Goal: Transaction & Acquisition: Purchase product/service

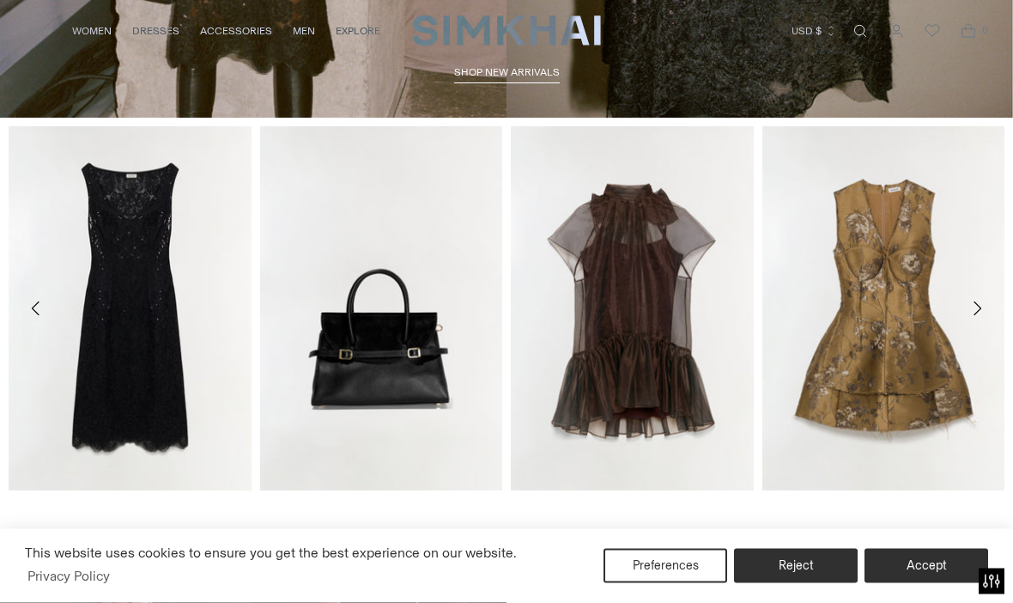
scroll to position [496, 0]
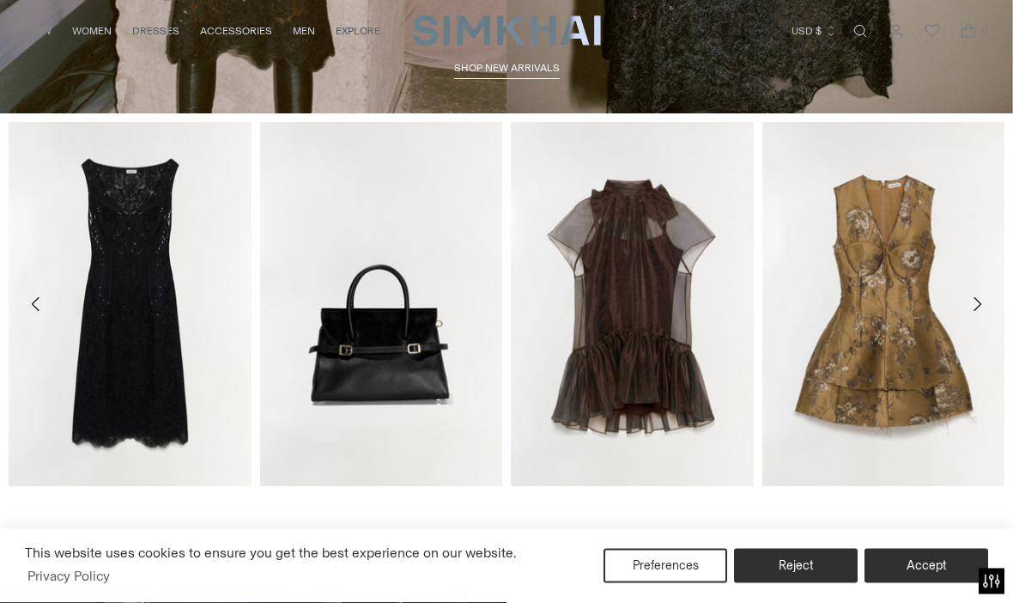
click at [981, 301] on icon "Move to next carousel slide" at bounding box center [977, 305] width 21 height 21
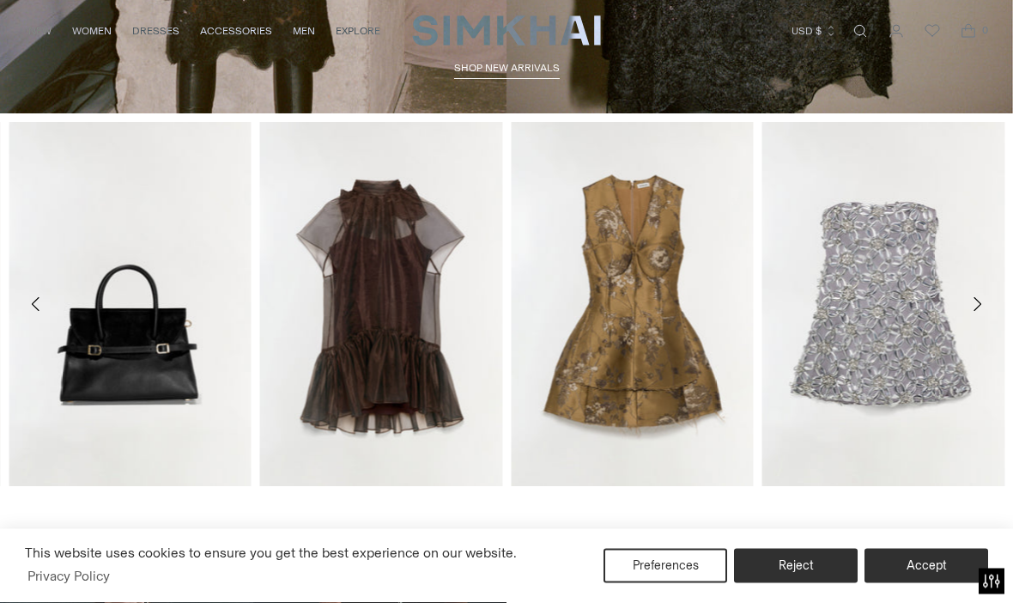
scroll to position [496, 0]
click at [975, 303] on icon "Move to next carousel slide" at bounding box center [977, 304] width 21 height 21
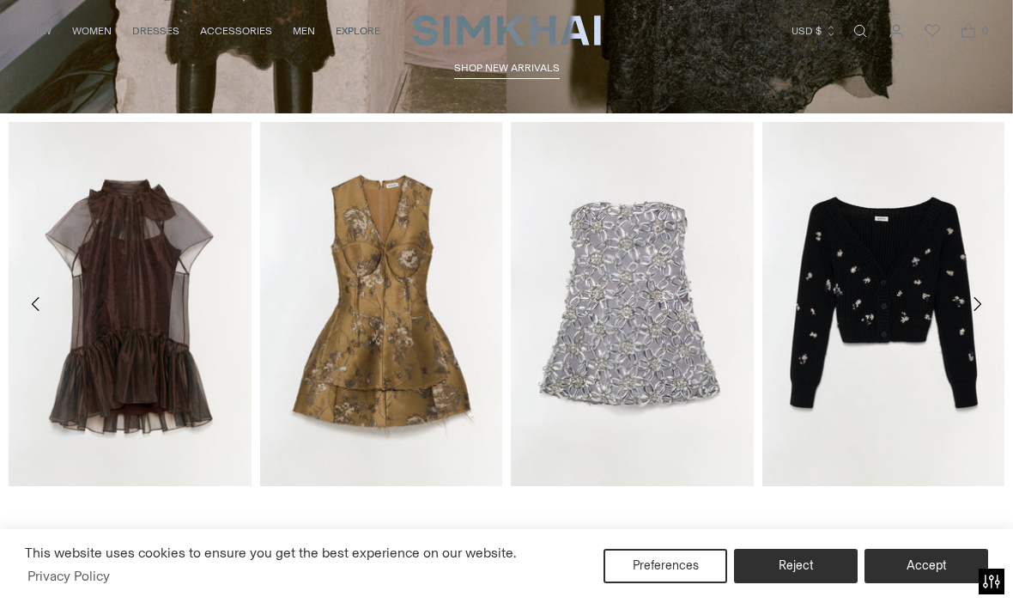
click at [979, 301] on icon "Move to next carousel slide" at bounding box center [978, 304] width 8 height 14
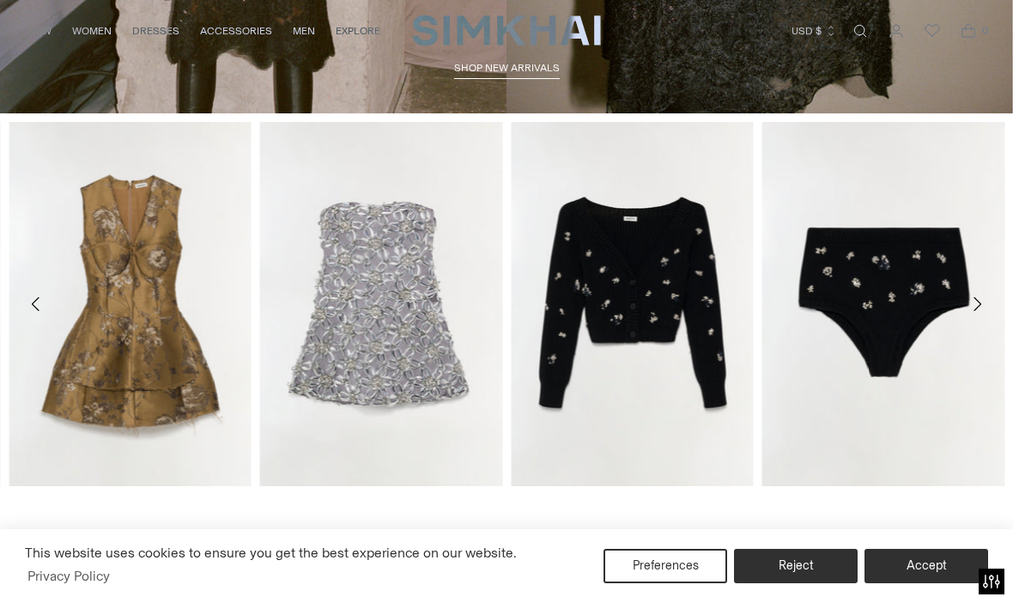
click at [974, 295] on icon "Move to next carousel slide" at bounding box center [977, 304] width 21 height 21
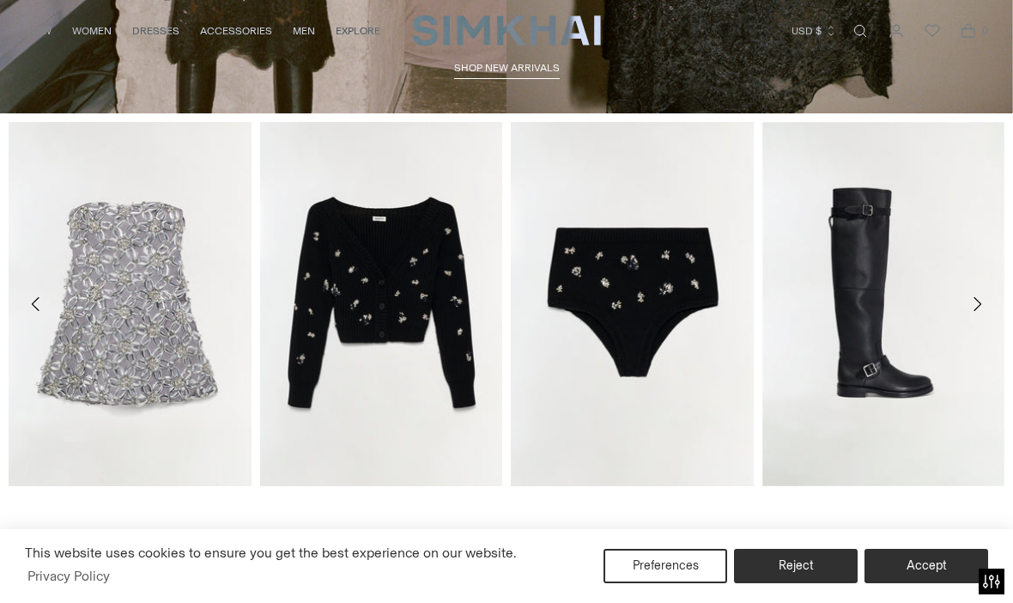
click at [32, 309] on icon "Move to previous carousel slide" at bounding box center [36, 304] width 21 height 21
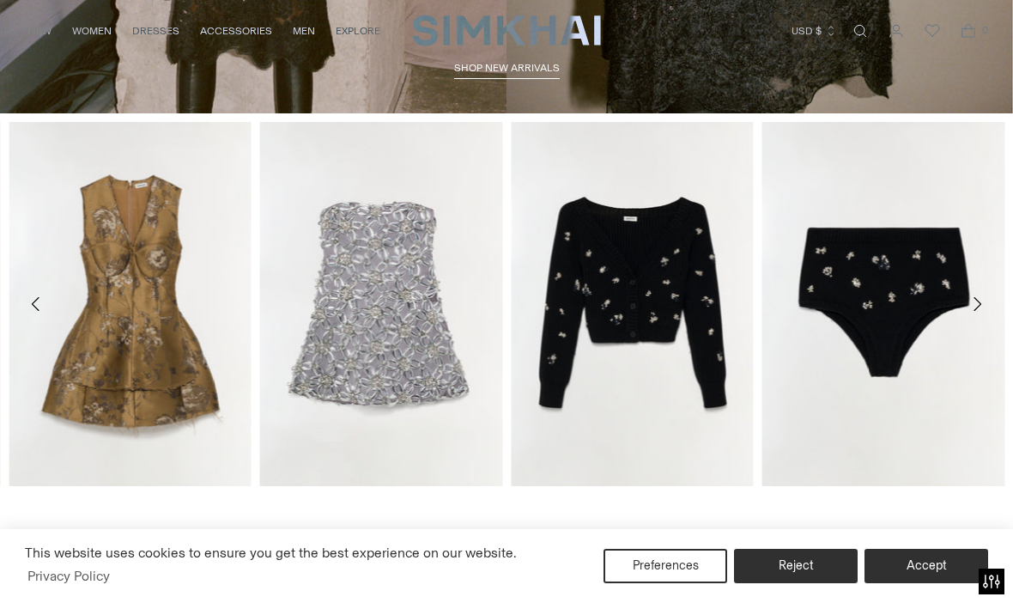
click at [31, 308] on icon "Move to previous carousel slide" at bounding box center [36, 304] width 21 height 21
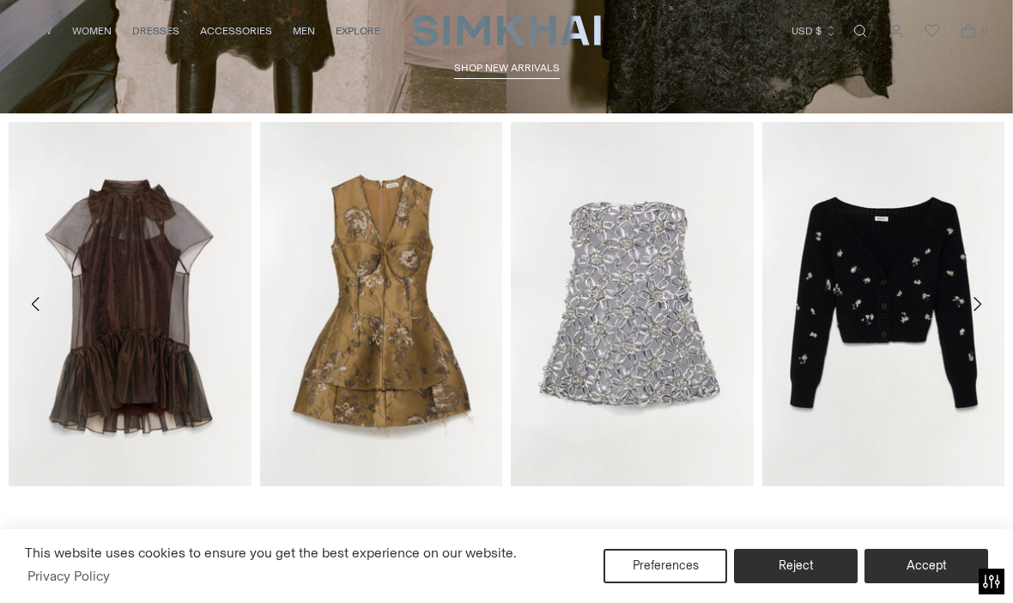
click at [33, 300] on icon "Move to previous carousel slide" at bounding box center [36, 304] width 21 height 21
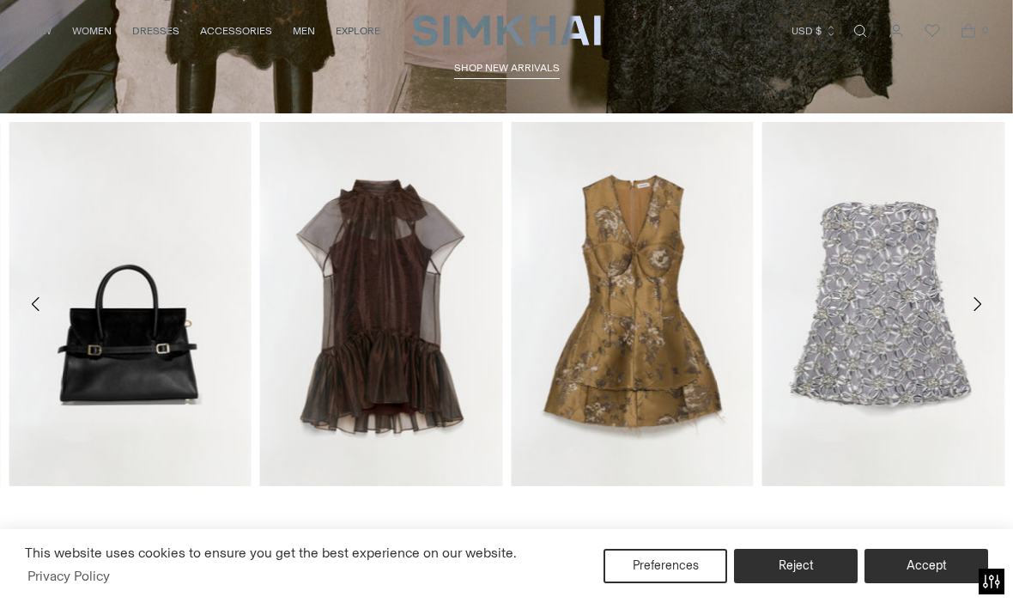
click at [26, 301] on button "Move to previous carousel slide" at bounding box center [36, 304] width 38 height 38
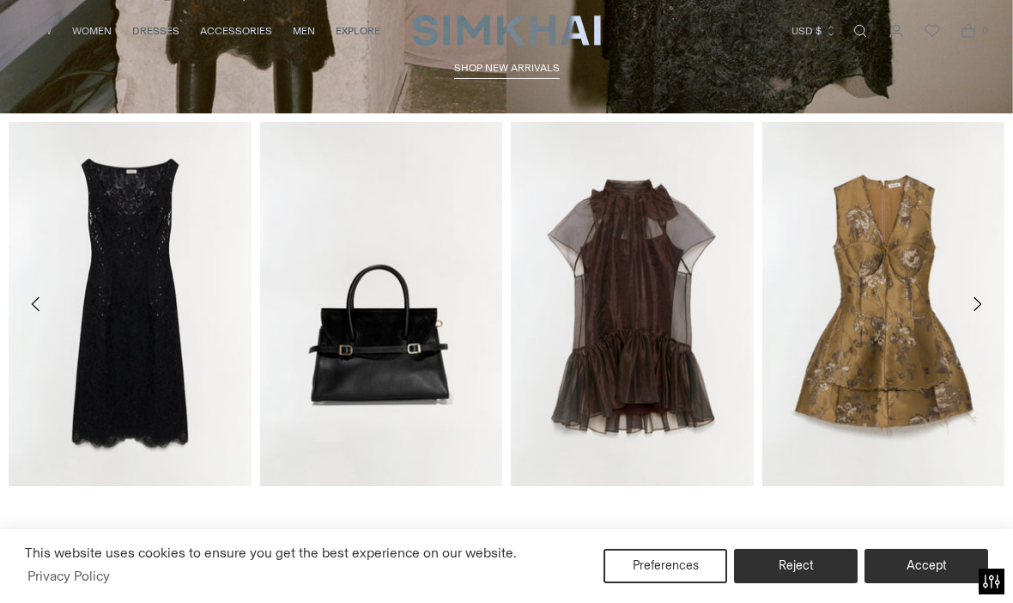
click at [117, 501] on link "Delphine Sequin Lace Midi Dress" at bounding box center [83, 507] width 149 height 12
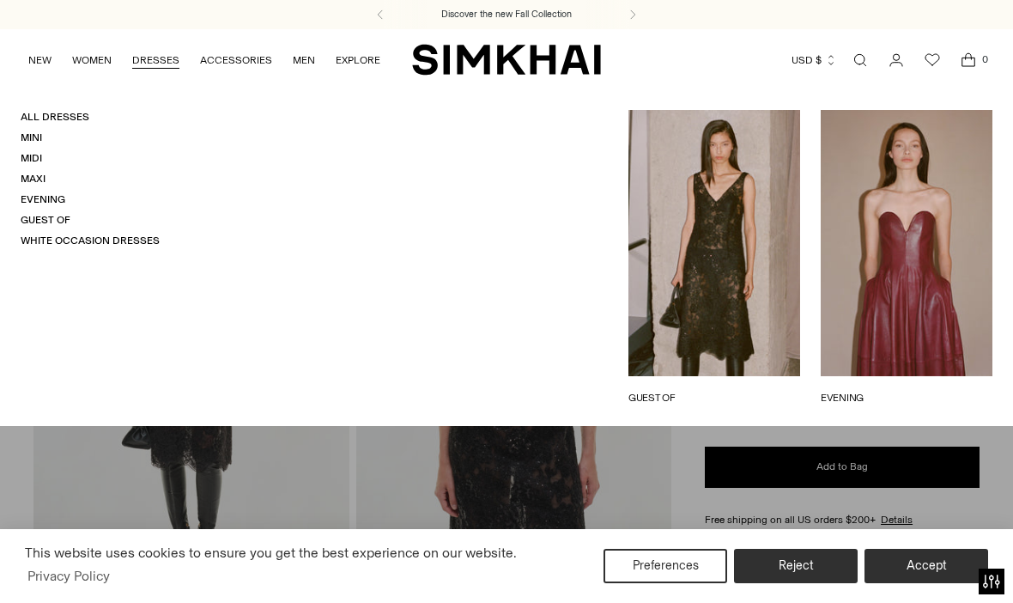
click at [50, 113] on link "All Dresses" at bounding box center [55, 117] width 69 height 12
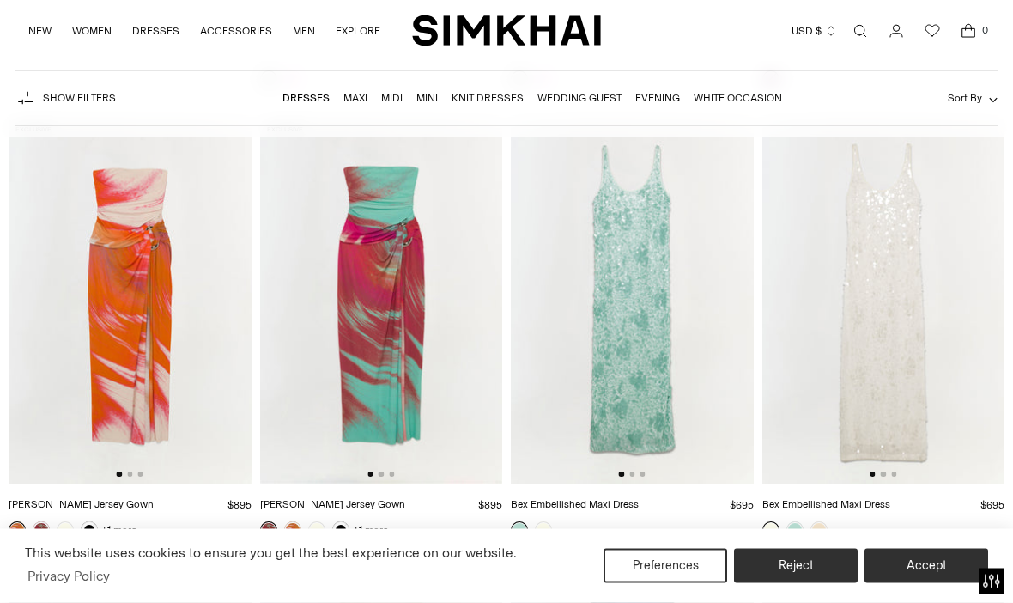
scroll to position [13197, 0]
click at [351, 312] on img at bounding box center [381, 301] width 243 height 364
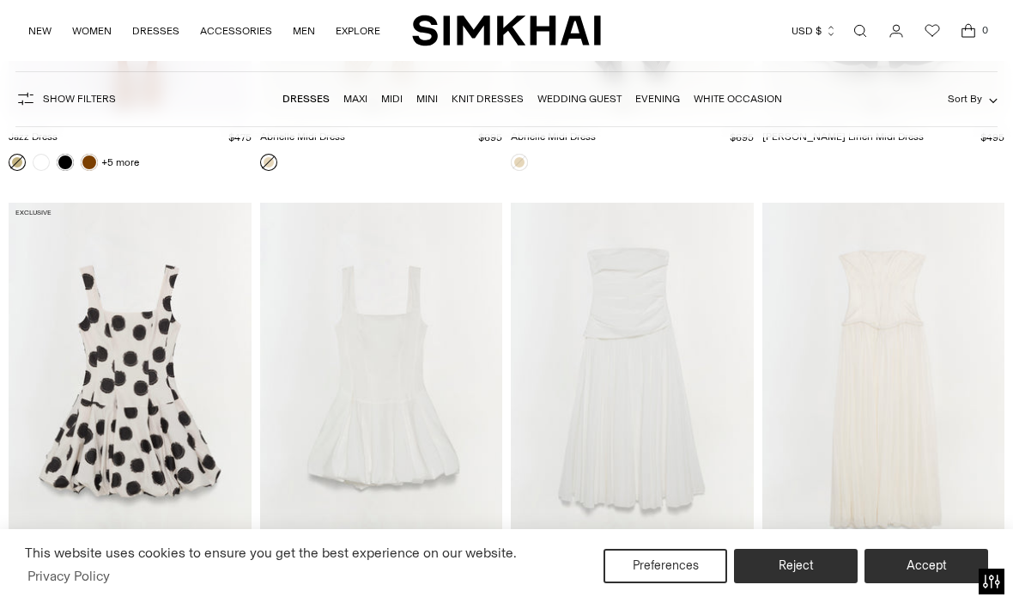
scroll to position [18519, 0]
click at [337, 284] on img at bounding box center [381, 386] width 243 height 364
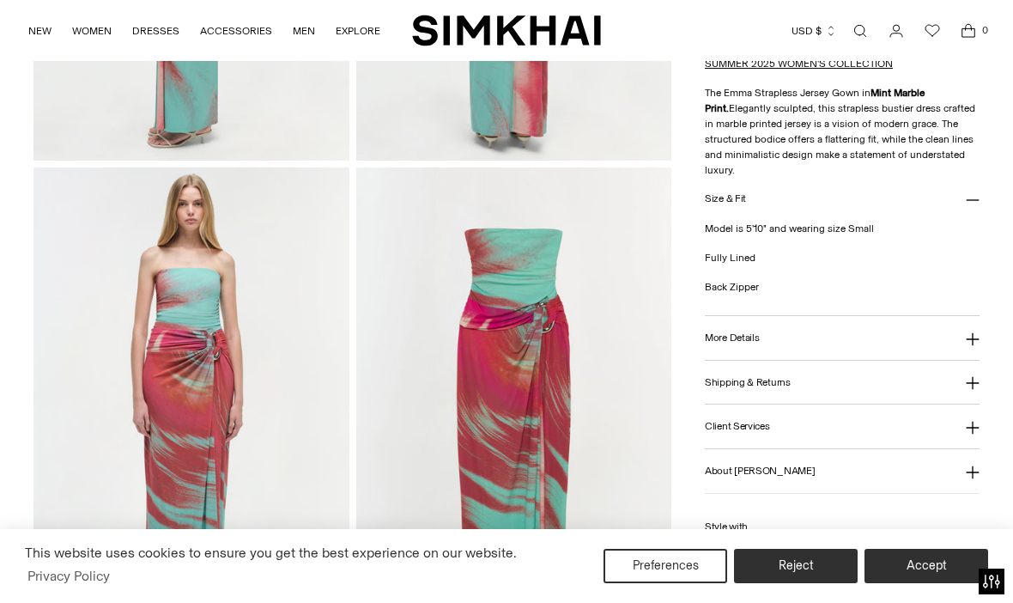
scroll to position [827, 0]
